Goal: Transaction & Acquisition: Purchase product/service

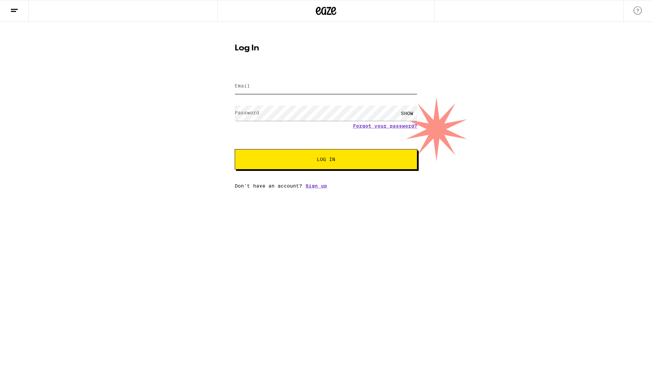
type input "[PERSON_NAME][EMAIL_ADDRESS][PERSON_NAME][DOMAIN_NAME]"
click at [324, 164] on button "Log In" at bounding box center [326, 159] width 182 height 20
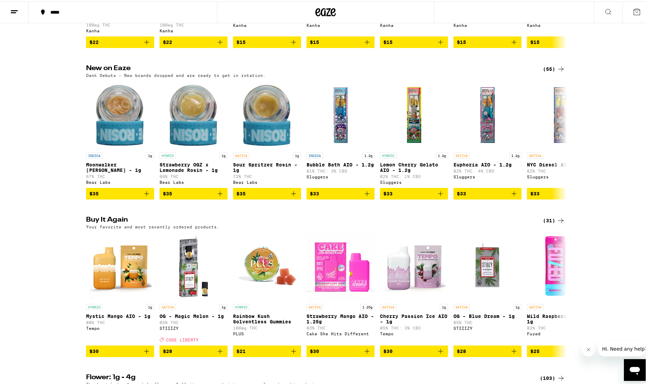
scroll to position [511, 0]
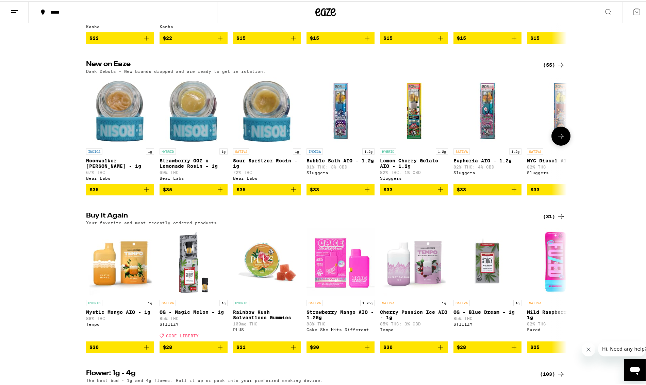
click at [557, 139] on icon at bounding box center [561, 135] width 8 height 8
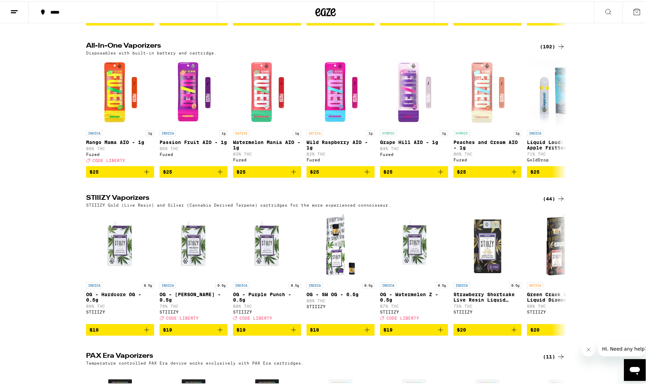
scroll to position [1294, 0]
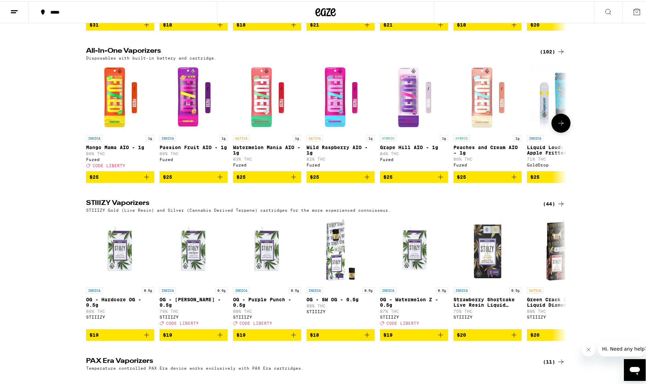
click at [563, 131] on button at bounding box center [561, 121] width 19 height 19
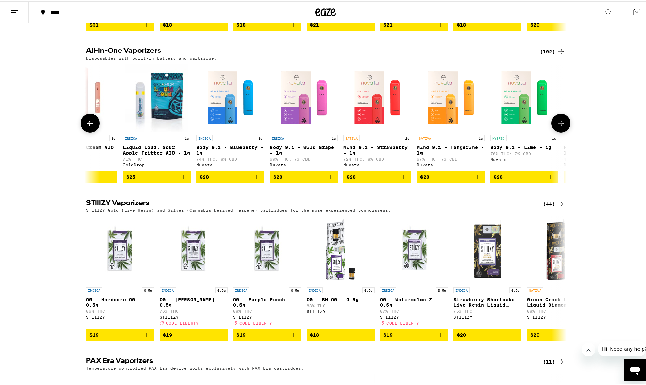
scroll to position [0, 405]
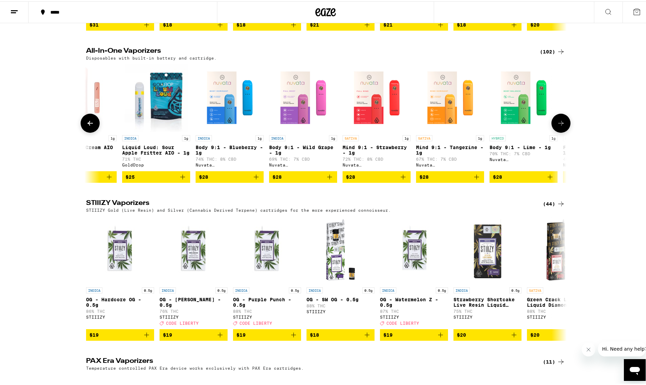
click at [563, 131] on button at bounding box center [561, 121] width 19 height 19
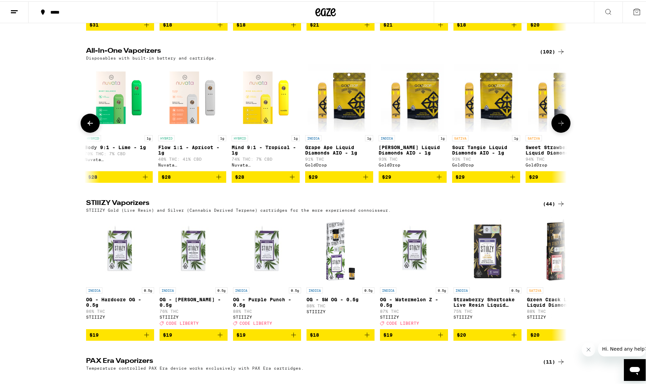
click at [563, 131] on button at bounding box center [561, 121] width 19 height 19
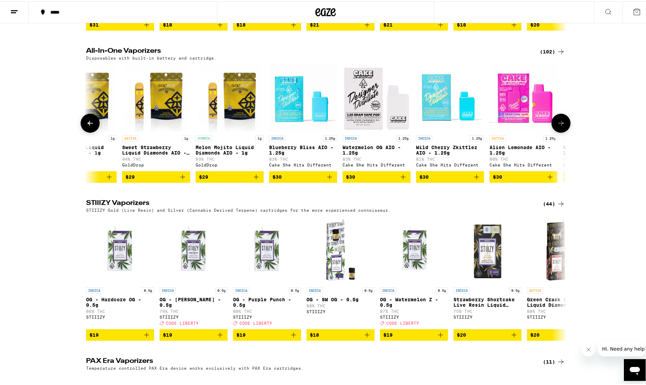
scroll to position [0, 1215]
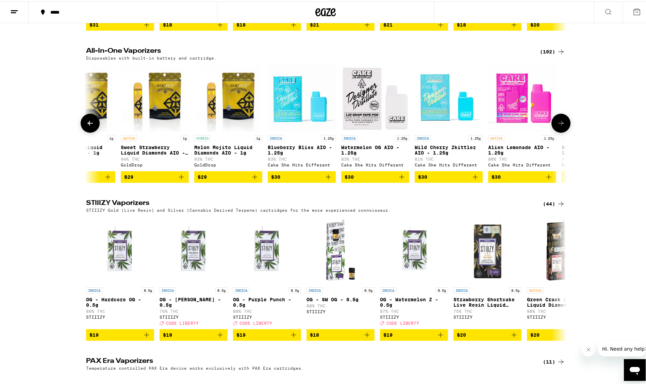
click at [563, 131] on button at bounding box center [561, 121] width 19 height 19
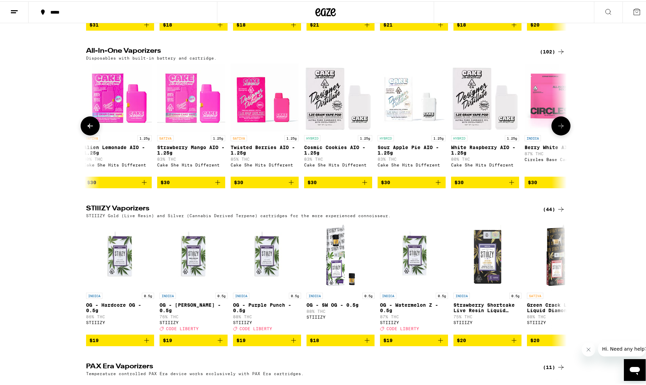
scroll to position [0, 1620]
click at [563, 134] on button at bounding box center [561, 124] width 19 height 19
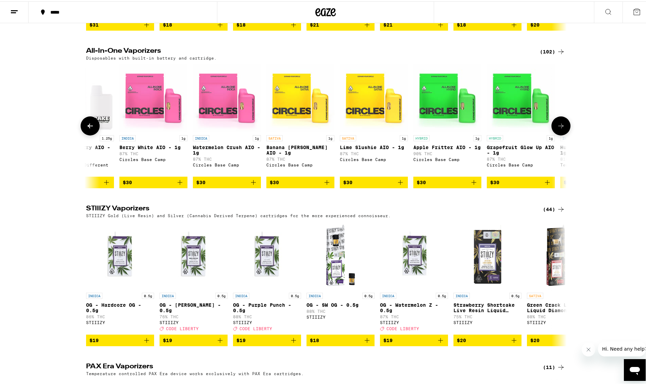
click at [563, 134] on button at bounding box center [561, 124] width 19 height 19
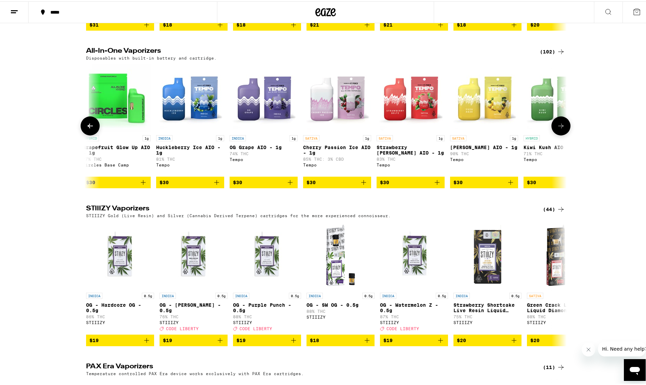
scroll to position [0, 2430]
click at [563, 134] on button at bounding box center [561, 124] width 19 height 19
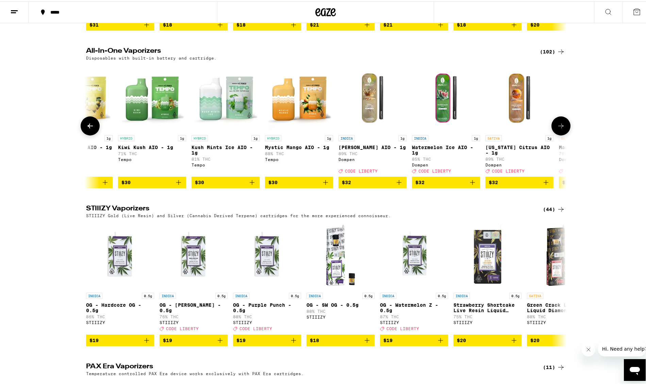
click at [563, 134] on button at bounding box center [561, 124] width 19 height 19
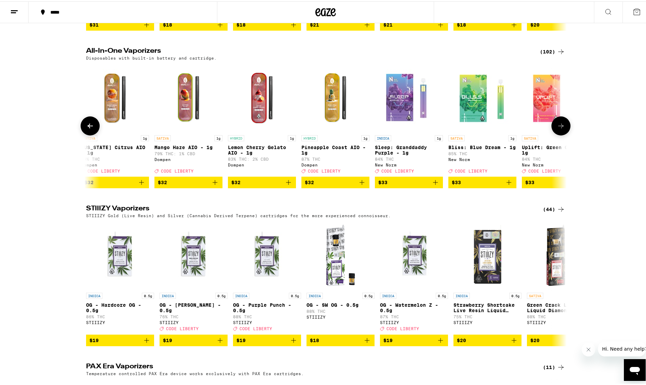
scroll to position [0, 3241]
click at [563, 134] on button at bounding box center [561, 124] width 19 height 19
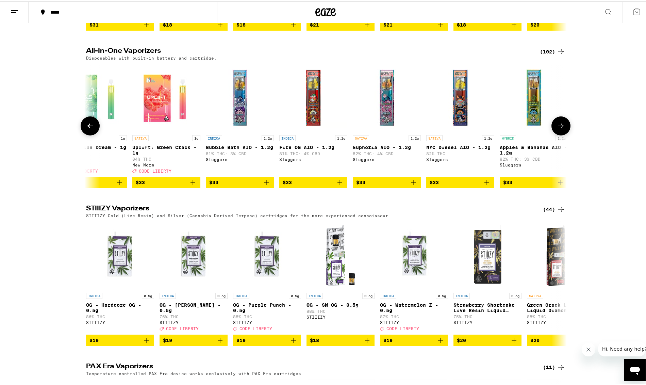
scroll to position [0, 3646]
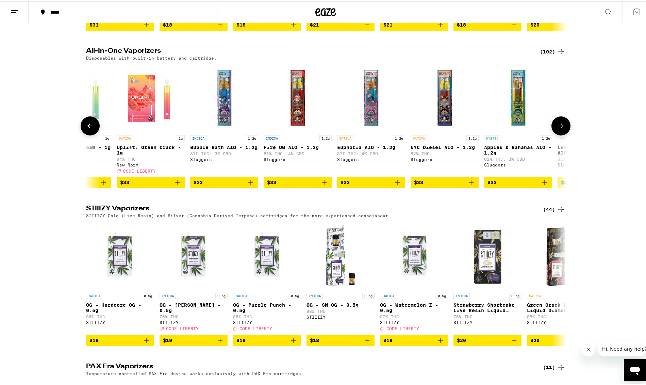
click at [560, 129] on icon at bounding box center [561, 125] width 8 height 8
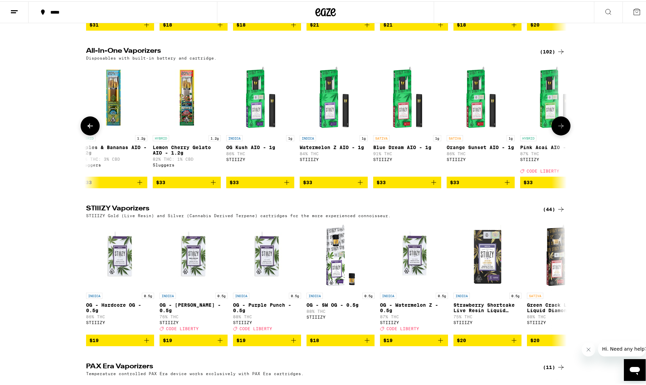
click at [560, 129] on icon at bounding box center [561, 125] width 8 height 8
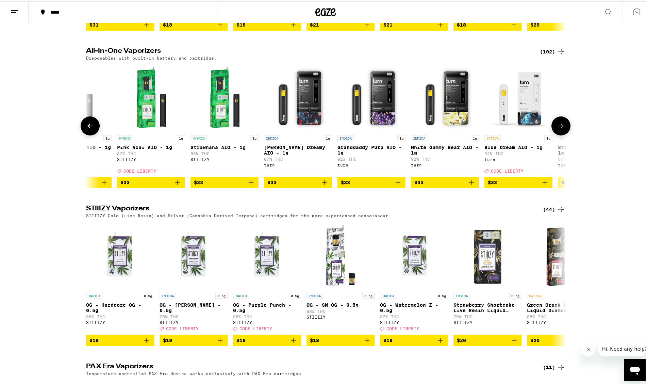
scroll to position [0, 4456]
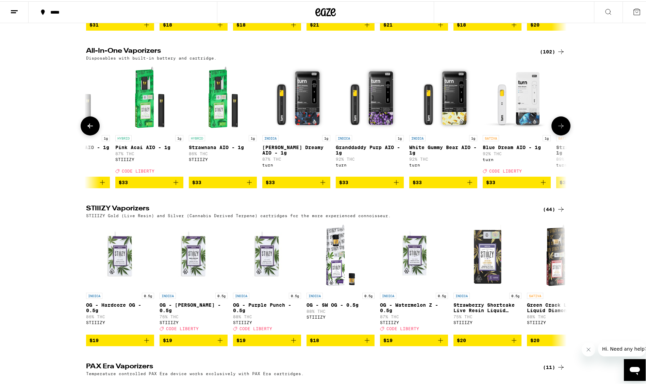
click at [559, 129] on icon at bounding box center [561, 125] width 8 height 8
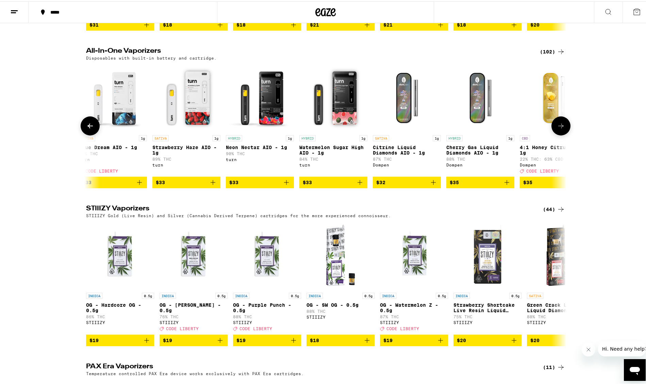
scroll to position [0, 4861]
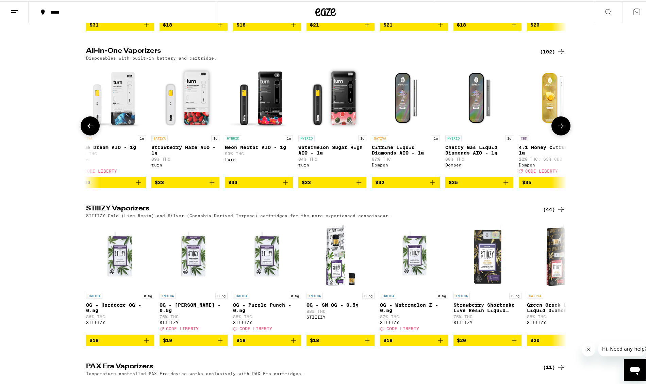
click at [87, 134] on button at bounding box center [90, 124] width 19 height 19
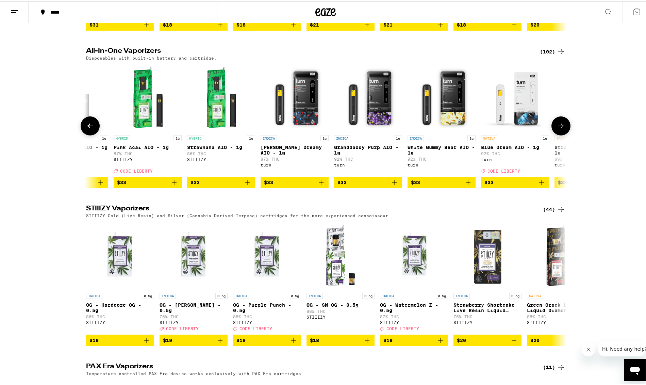
scroll to position [0, 4456]
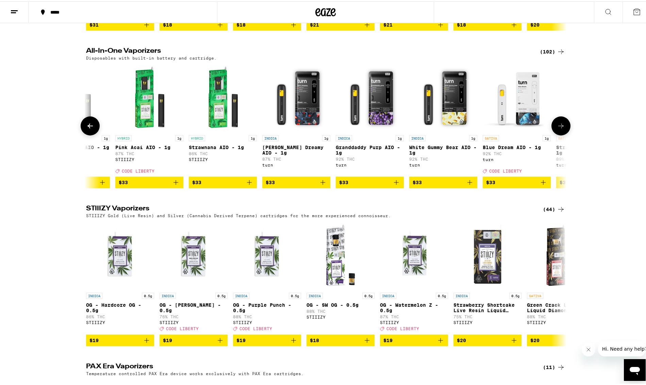
click at [541, 183] on icon "Add to bag" at bounding box center [543, 181] width 5 height 5
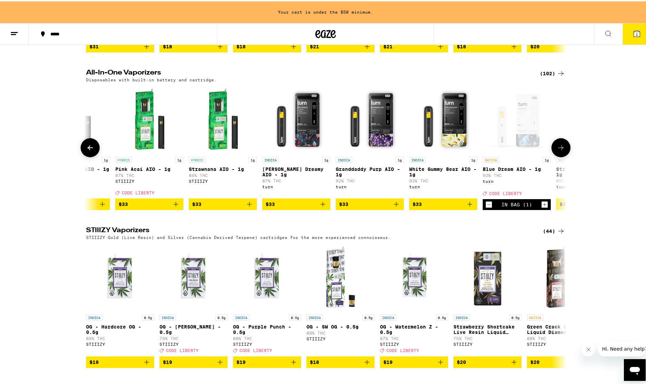
scroll to position [1315, 0]
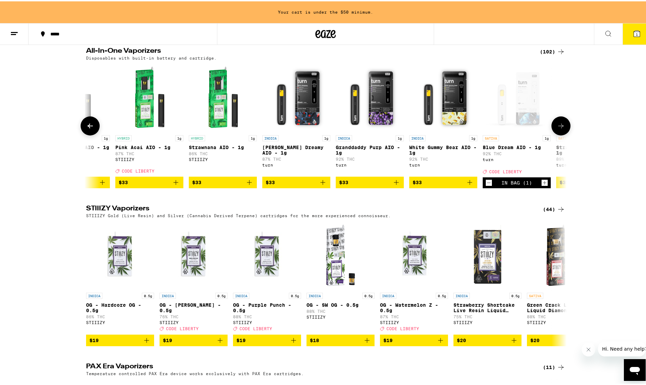
click at [560, 129] on icon at bounding box center [561, 125] width 8 height 8
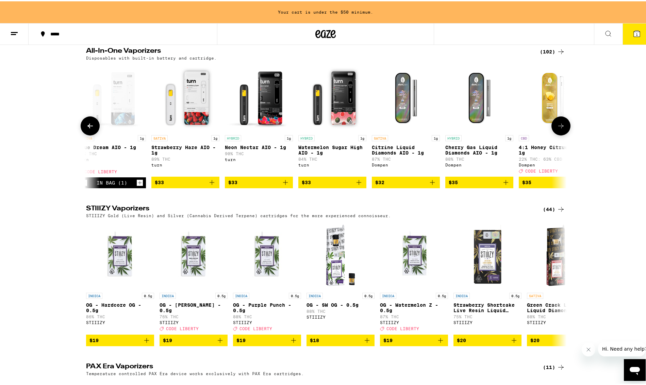
click at [560, 129] on icon at bounding box center [561, 125] width 8 height 8
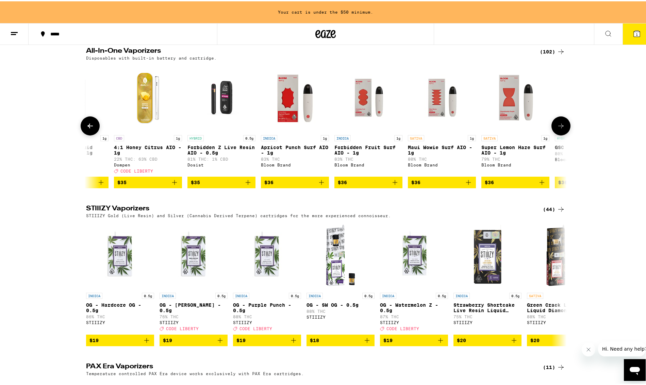
click at [560, 129] on icon at bounding box center [561, 125] width 8 height 8
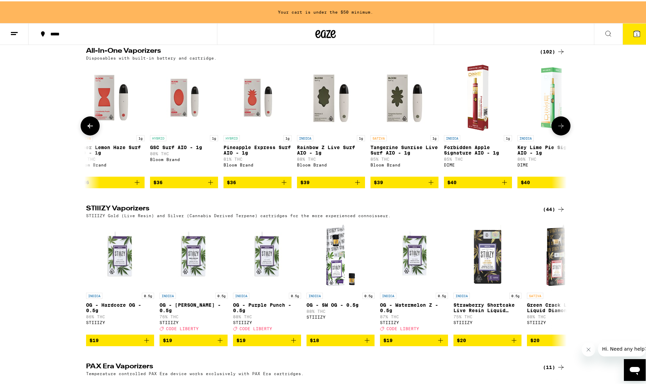
click at [560, 129] on icon at bounding box center [561, 125] width 8 height 8
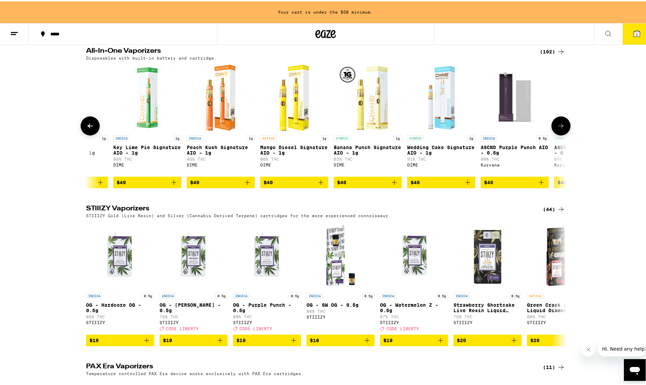
scroll to position [0, 6076]
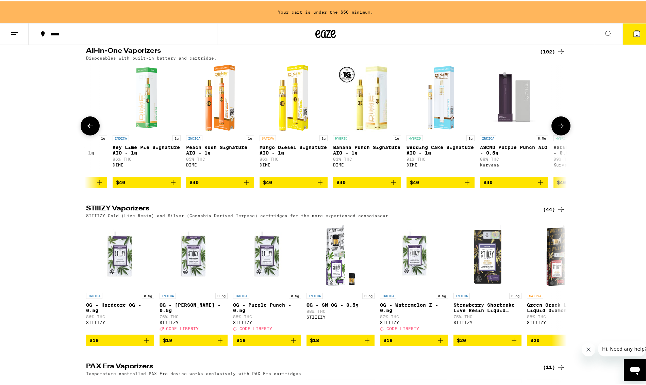
click at [560, 129] on icon at bounding box center [561, 125] width 8 height 8
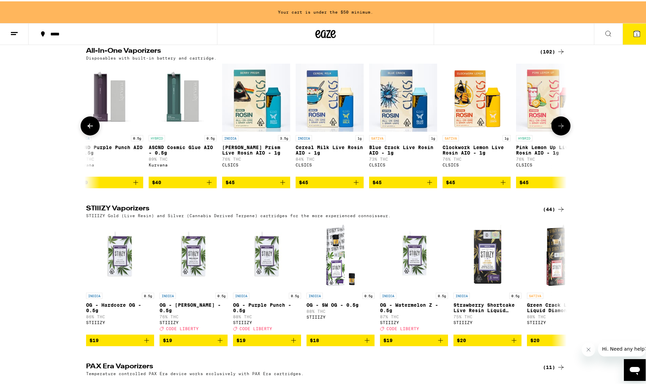
click at [560, 129] on icon at bounding box center [561, 125] width 8 height 8
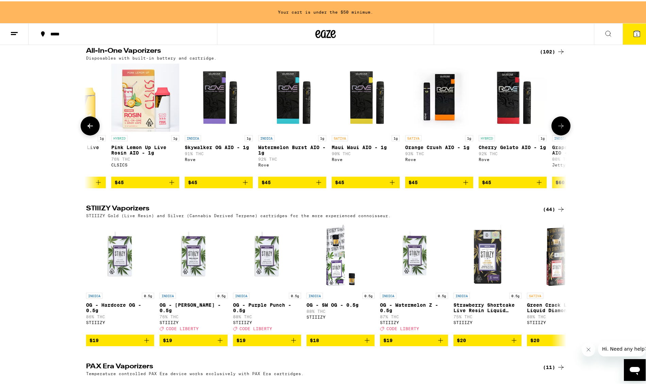
click at [560, 129] on icon at bounding box center [561, 125] width 8 height 8
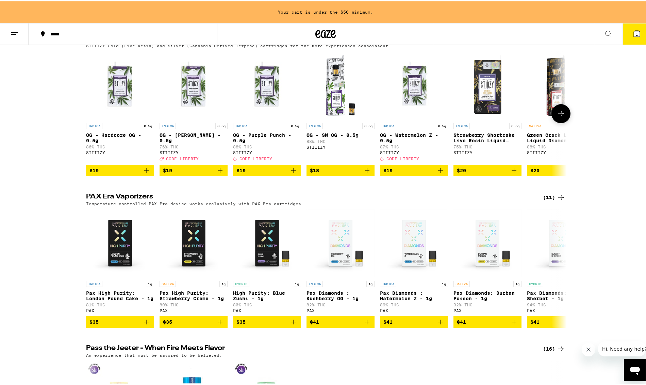
scroll to position [1485, 0]
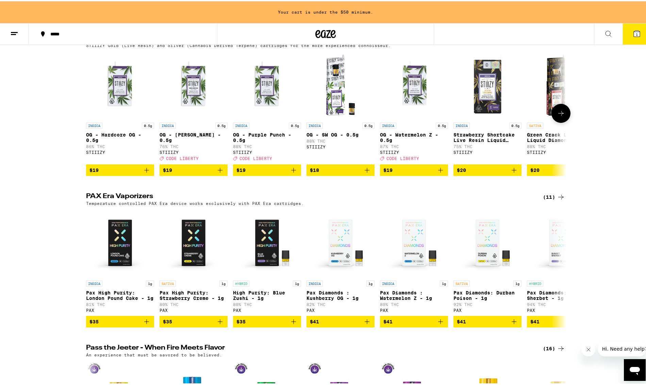
click at [562, 116] on icon at bounding box center [561, 112] width 8 height 8
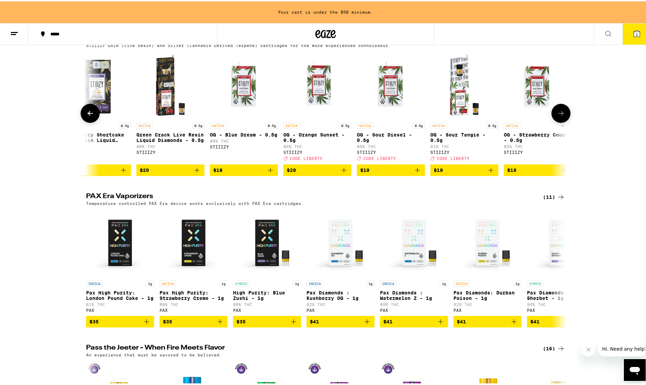
scroll to position [0, 405]
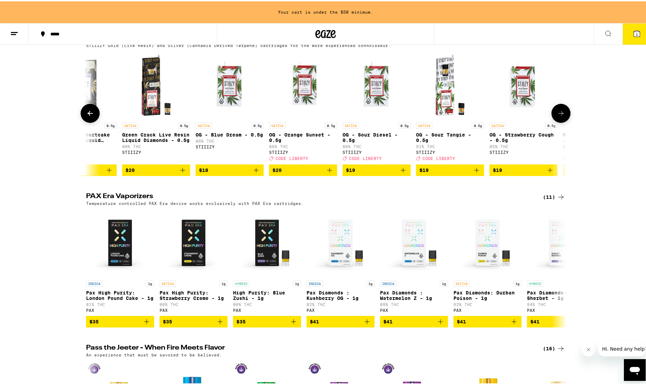
click at [328, 173] on icon "Add to bag" at bounding box center [330, 169] width 8 height 8
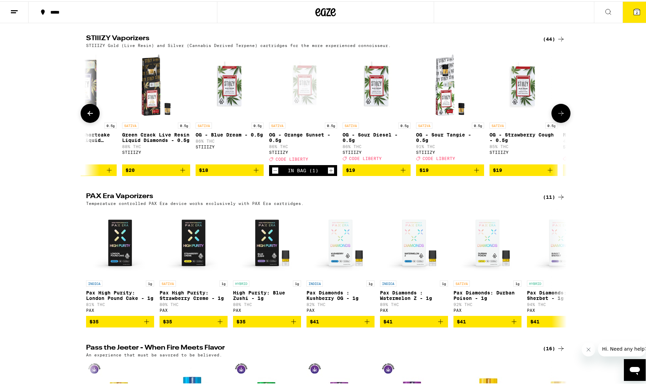
click at [565, 122] on div at bounding box center [561, 111] width 19 height 19
click at [557, 116] on icon at bounding box center [561, 112] width 8 height 8
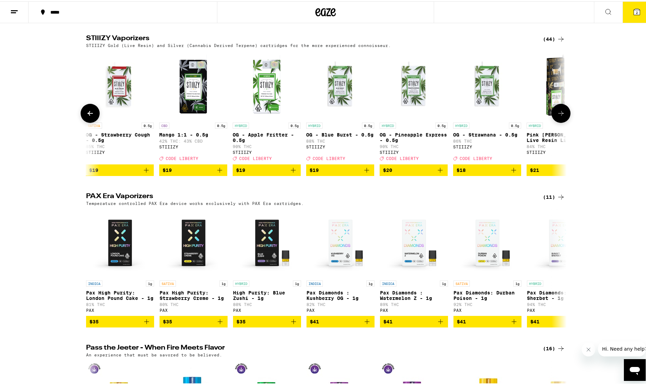
scroll to position [0, 810]
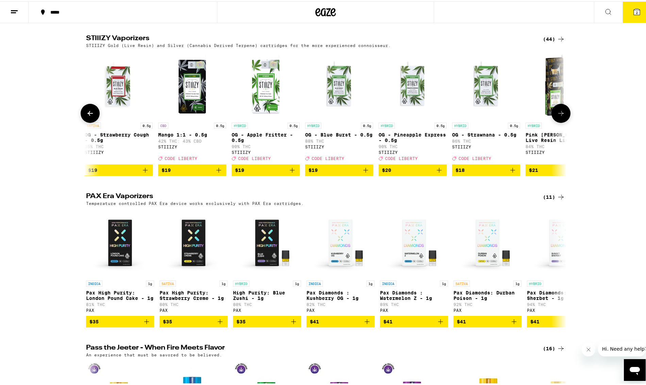
click at [558, 116] on icon at bounding box center [561, 112] width 8 height 8
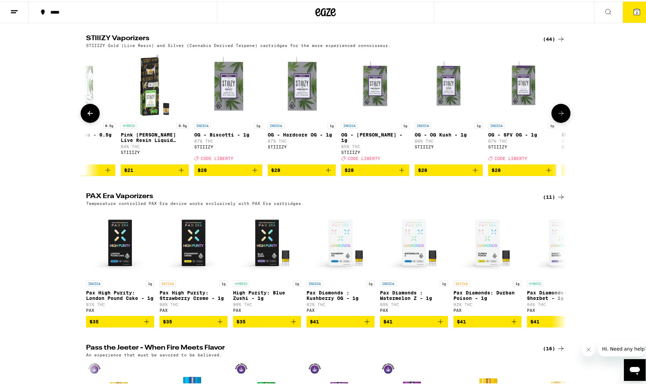
click at [558, 116] on icon at bounding box center [561, 112] width 8 height 8
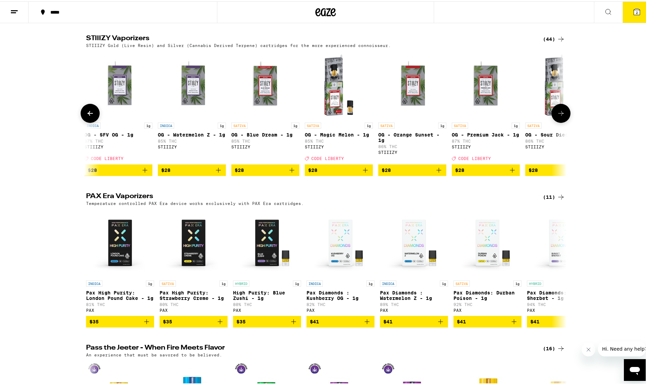
scroll to position [0, 1620]
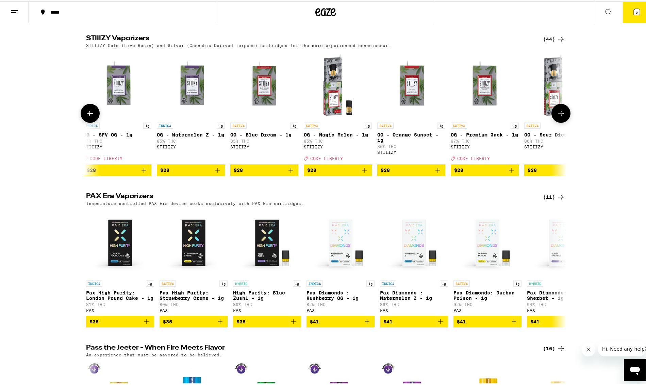
click at [363, 173] on icon "Add to bag" at bounding box center [364, 169] width 8 height 8
click at [363, 173] on icon "Increment" at bounding box center [366, 169] width 6 height 8
click at [511, 173] on icon "Add to bag" at bounding box center [512, 169] width 8 height 8
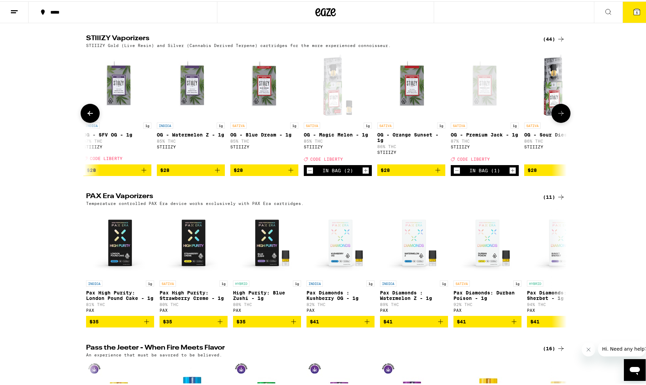
click at [511, 173] on icon "Increment" at bounding box center [513, 169] width 6 height 8
click at [633, 14] on icon at bounding box center [637, 10] width 8 height 8
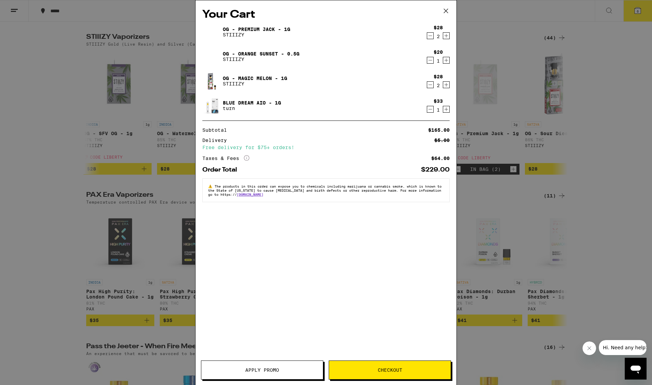
click at [429, 60] on icon "Decrement" at bounding box center [430, 60] width 6 height 8
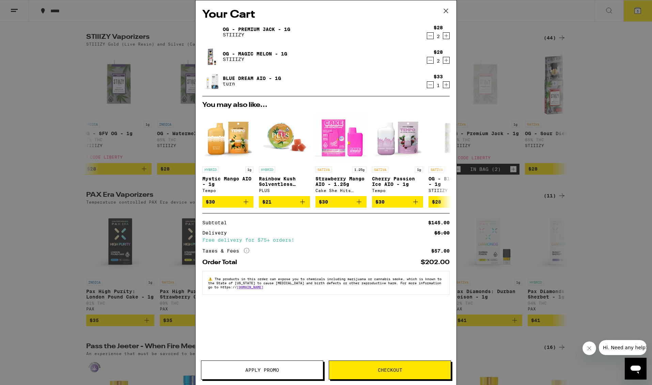
click at [282, 367] on button "Apply Promo" at bounding box center [262, 369] width 122 height 19
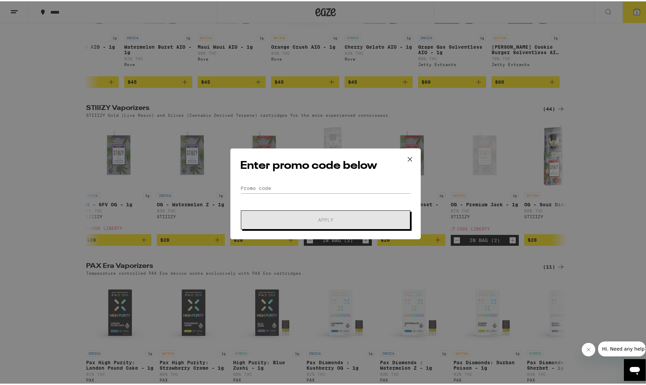
scroll to position [1533, 0]
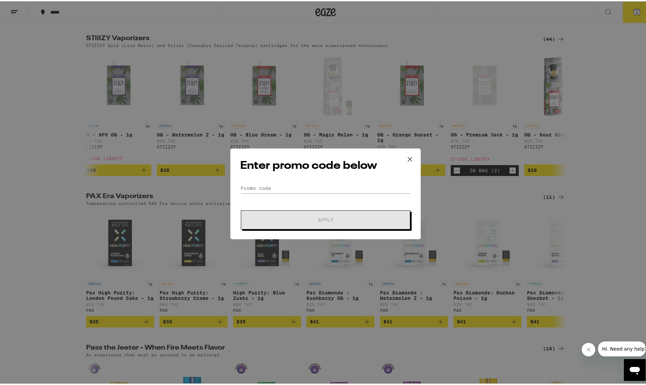
click at [289, 178] on div "Enter promo code below Promo Code Apply" at bounding box center [325, 192] width 191 height 91
click at [292, 189] on input "Promo Code" at bounding box center [325, 187] width 171 height 10
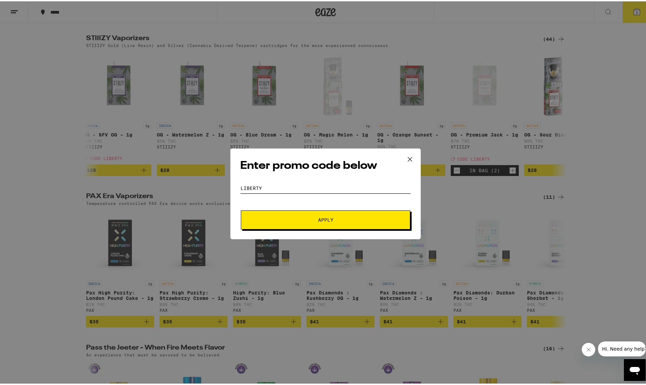
type input "LIBERTY"
click at [300, 219] on span "Apply" at bounding box center [325, 218] width 123 height 5
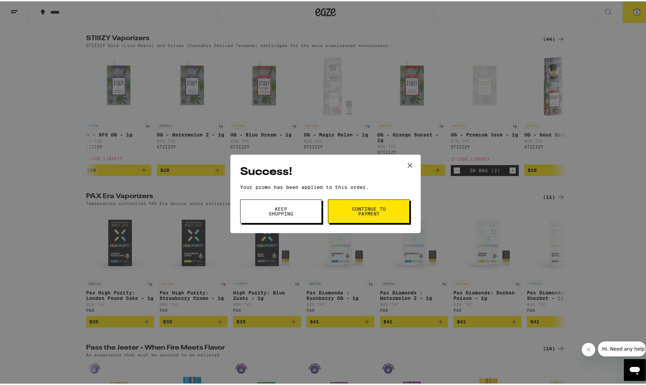
click at [358, 213] on span "Continue to payment" at bounding box center [369, 210] width 35 height 10
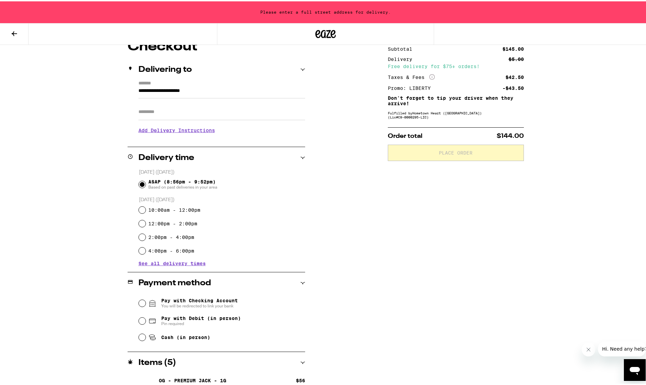
scroll to position [68, 0]
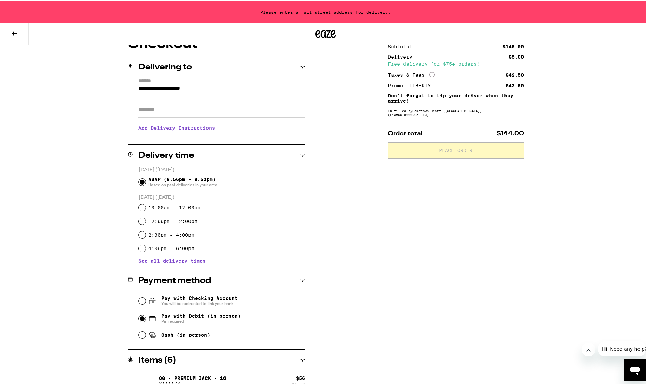
click at [139, 320] on input "Pay with Debit (in person) Pin required" at bounding box center [142, 317] width 7 height 7
radio input "true"
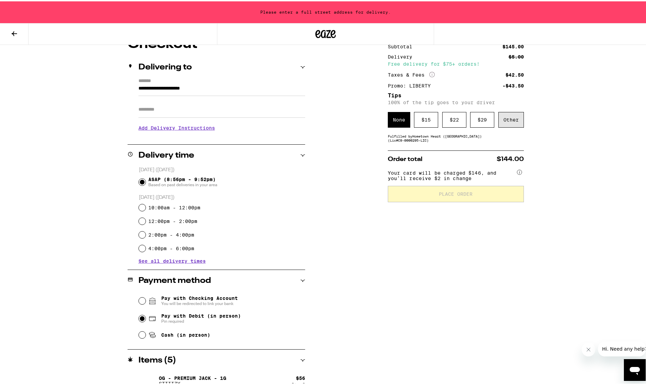
click at [508, 120] on div "Other" at bounding box center [512, 119] width 26 height 16
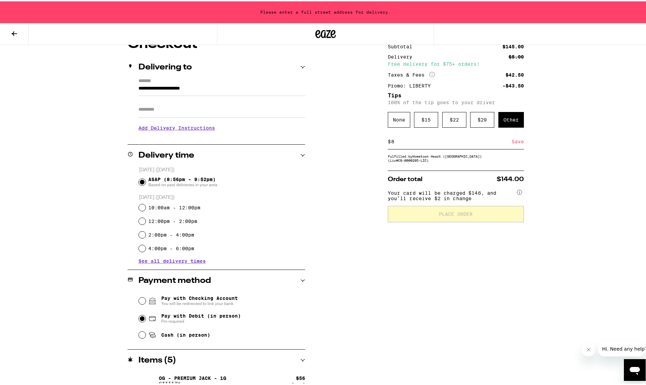
click at [473, 251] on div "Subtotal $145.00 Delivery $5.00 Free delivery for $75+ orders! Taxes & Fees Mor…" at bounding box center [456, 240] width 136 height 408
click at [514, 143] on div "Save" at bounding box center [518, 140] width 12 height 15
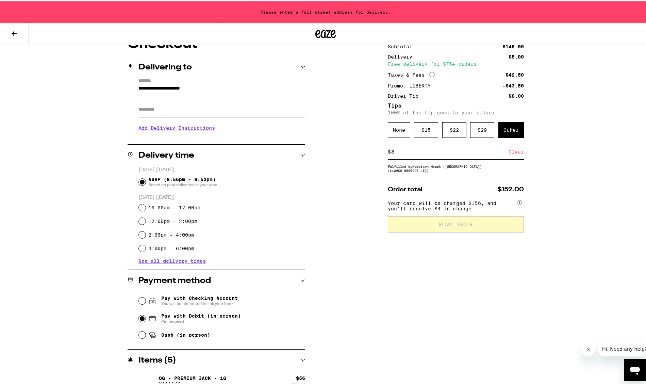
click at [388, 152] on div "$ 8 Clear" at bounding box center [456, 150] width 136 height 15
click at [512, 153] on div "Save" at bounding box center [518, 150] width 12 height 15
drag, startPoint x: 395, startPoint y: 151, endPoint x: 387, endPoint y: 151, distance: 7.8
click at [388, 151] on div "$ 7 Clear" at bounding box center [456, 150] width 136 height 15
click at [362, 168] on div "**********" at bounding box center [326, 240] width 490 height 408
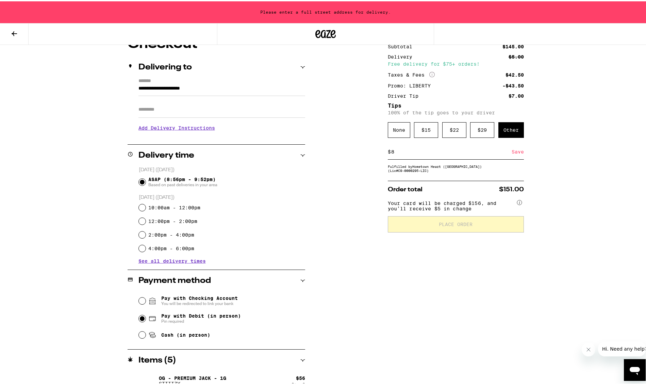
drag, startPoint x: 396, startPoint y: 152, endPoint x: 385, endPoint y: 150, distance: 11.1
click at [388, 150] on div "$ 8 Save" at bounding box center [456, 150] width 136 height 15
type input "7"
click at [513, 154] on div "Clear" at bounding box center [516, 150] width 15 height 15
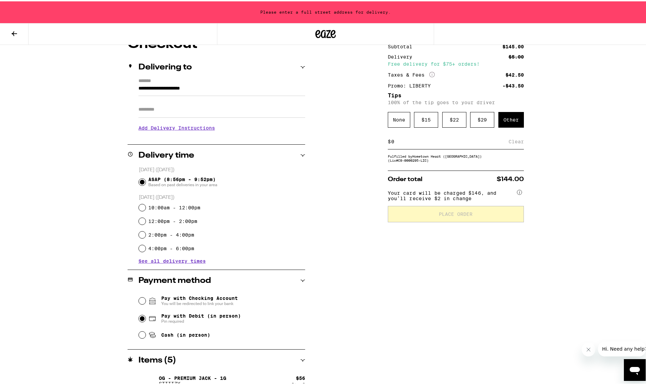
click at [401, 135] on div "$ Clear" at bounding box center [456, 140] width 136 height 15
drag, startPoint x: 395, startPoint y: 140, endPoint x: 416, endPoint y: 144, distance: 21.0
click at [399, 143] on input at bounding box center [450, 140] width 118 height 6
type input "7"
click at [512, 139] on div "Save" at bounding box center [518, 140] width 12 height 15
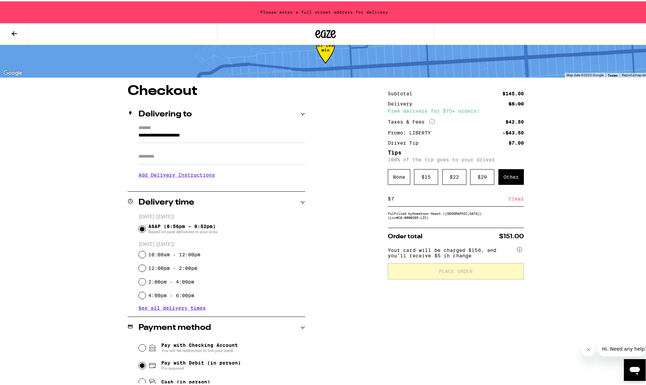
scroll to position [0, 0]
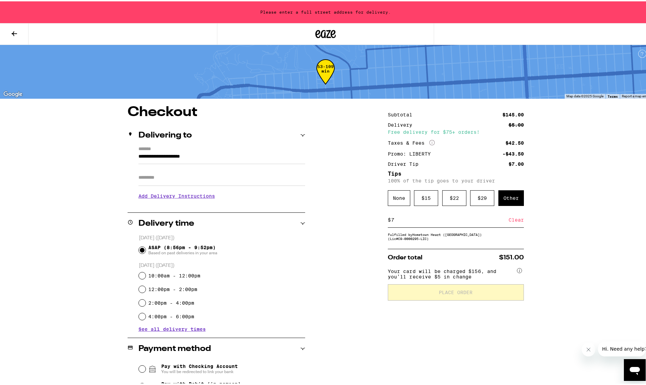
drag, startPoint x: 227, startPoint y: 158, endPoint x: 105, endPoint y: 150, distance: 123.1
click at [105, 150] on div "**********" at bounding box center [326, 308] width 490 height 408
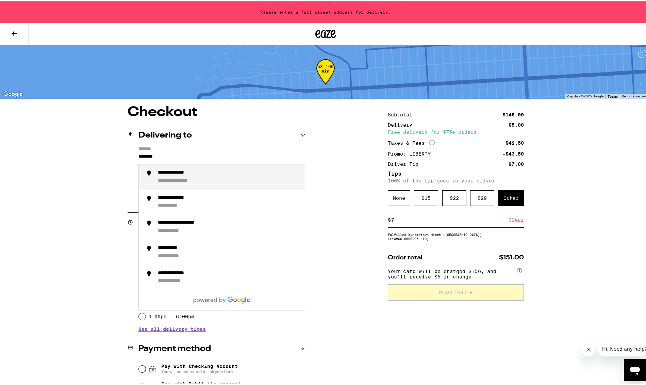
click at [226, 185] on li "**********" at bounding box center [222, 175] width 166 height 25
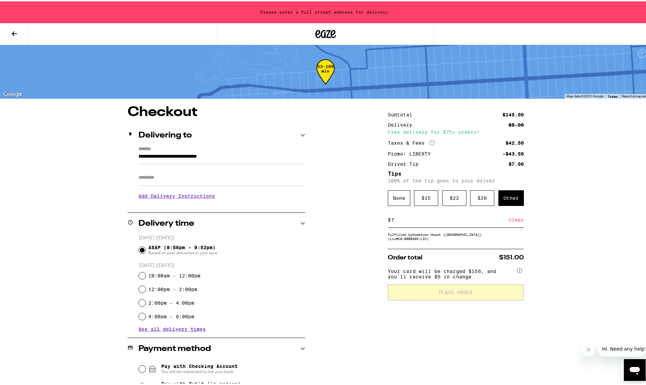
type input "**********"
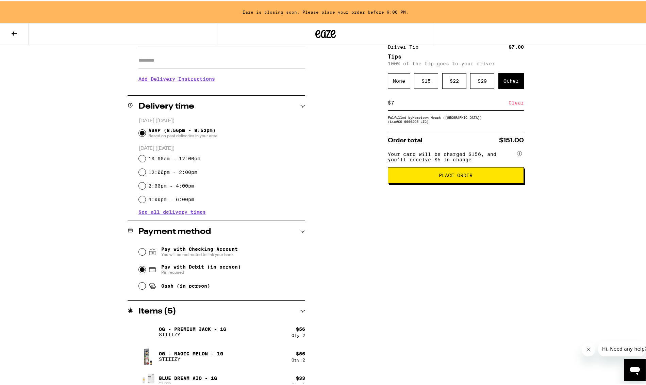
scroll to position [127, 0]
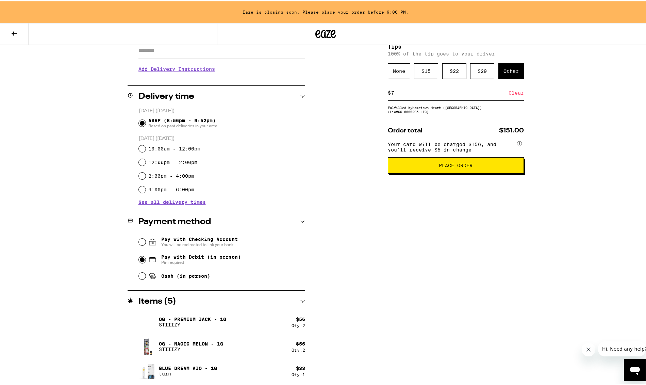
click at [462, 166] on span "Place Order" at bounding box center [456, 164] width 34 height 5
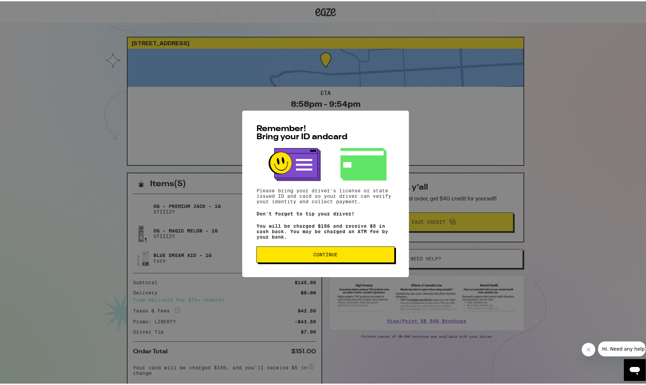
click at [319, 261] on button "Continue" at bounding box center [326, 253] width 138 height 16
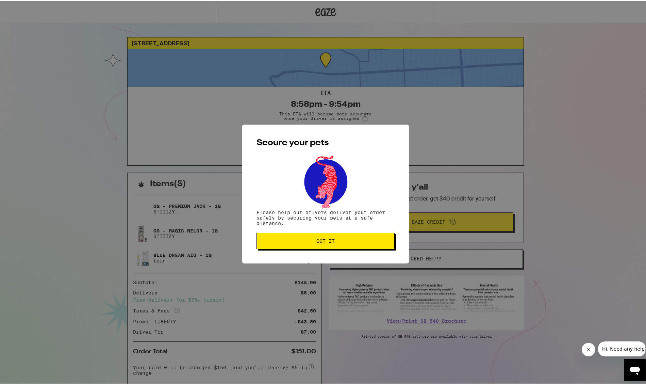
click at [311, 246] on button "Got it" at bounding box center [326, 239] width 138 height 16
